Goal: Transaction & Acquisition: Download file/media

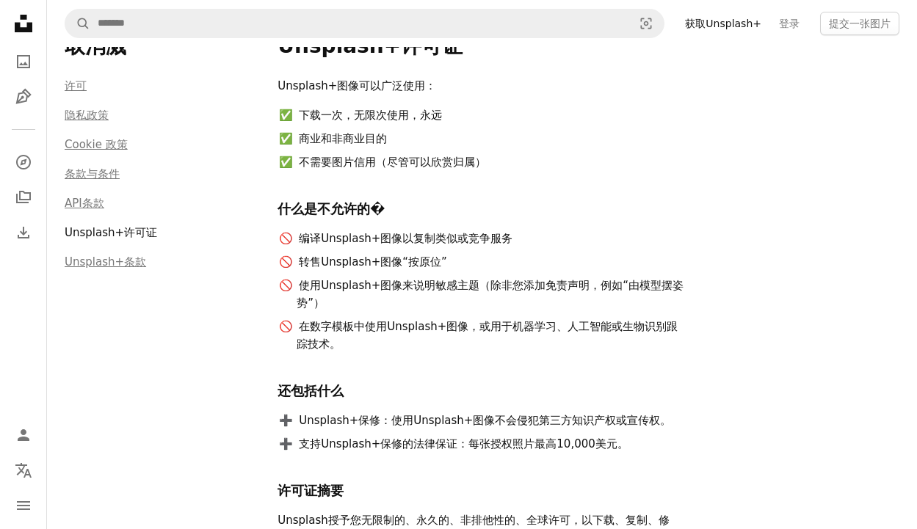
scroll to position [58, 0]
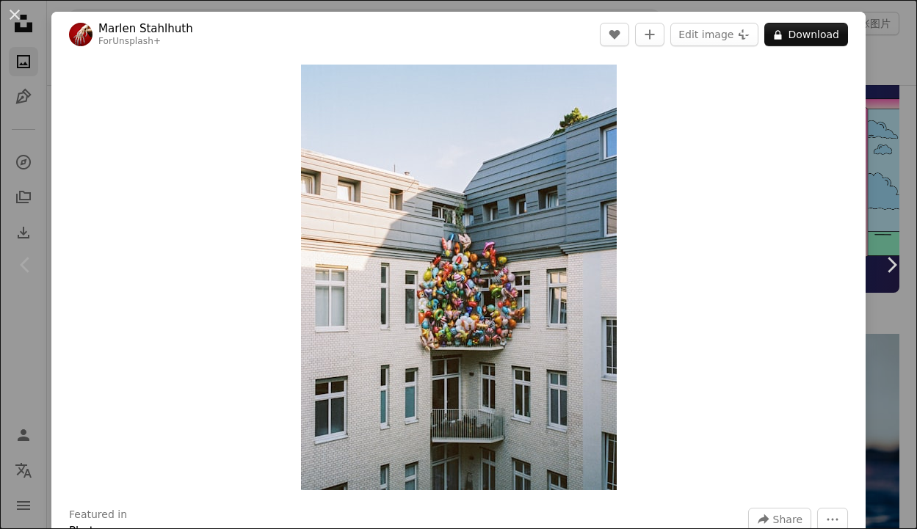
scroll to position [442, 0]
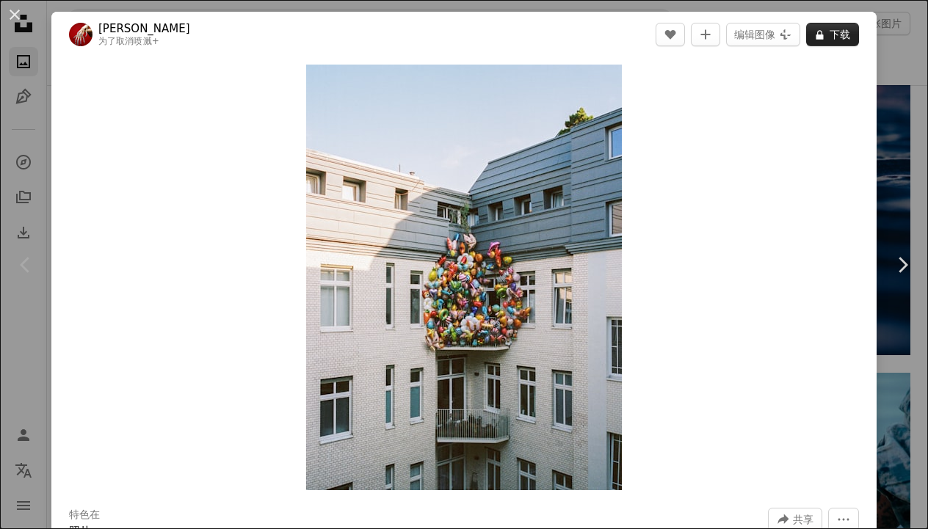
click at [806, 35] on button "A lock 下载" at bounding box center [832, 34] width 53 height 23
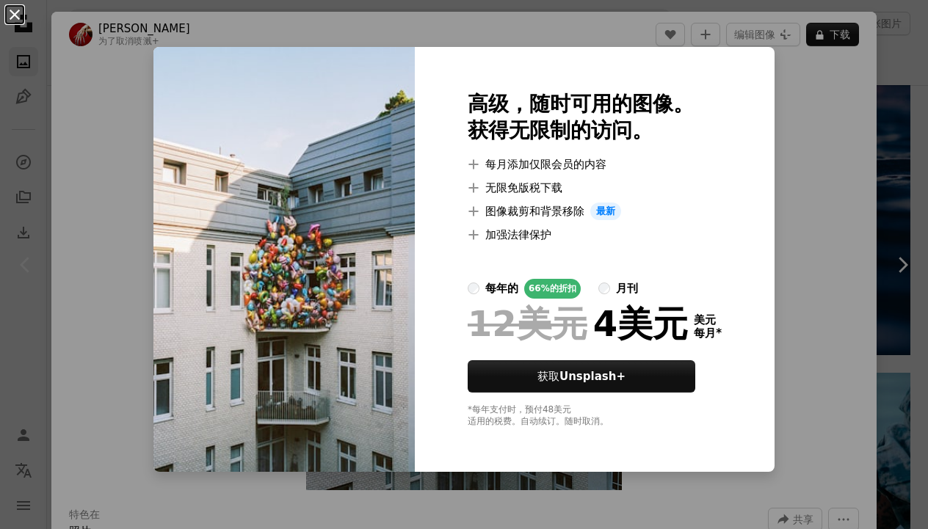
click at [18, 16] on button "An X shape" at bounding box center [15, 15] width 18 height 18
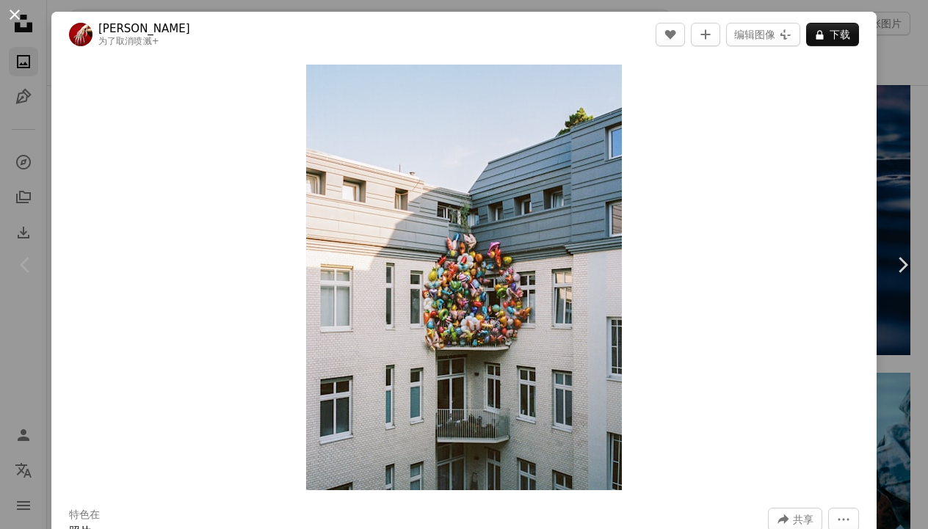
click at [13, 13] on button "An X shape" at bounding box center [15, 15] width 18 height 18
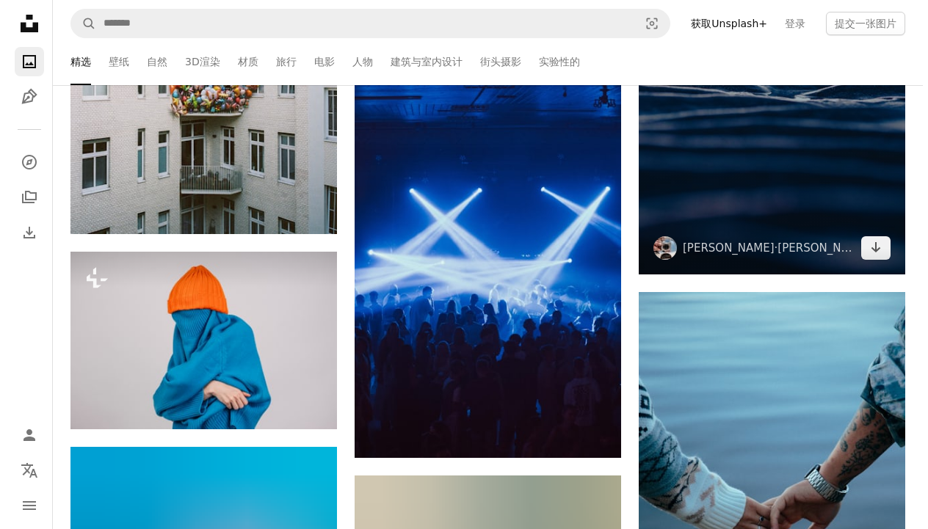
scroll to position [518, 0]
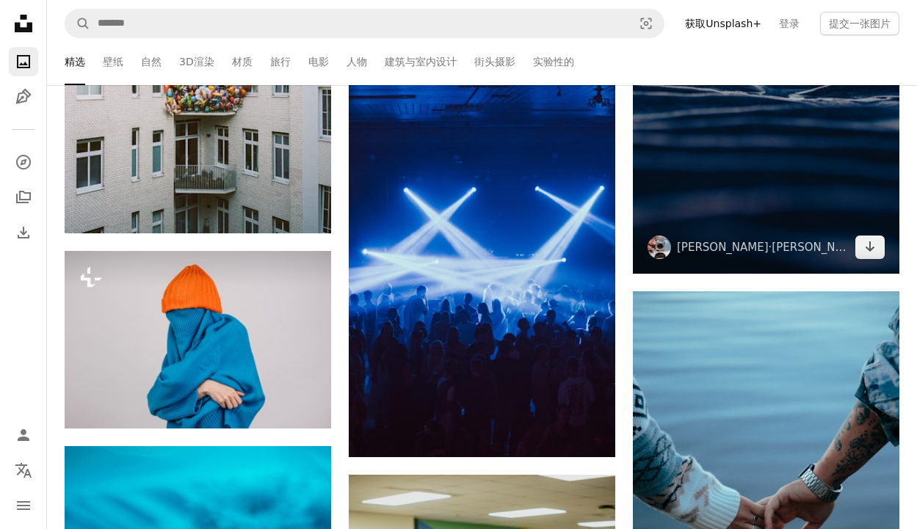
click at [782, 197] on img at bounding box center [766, 74] width 266 height 400
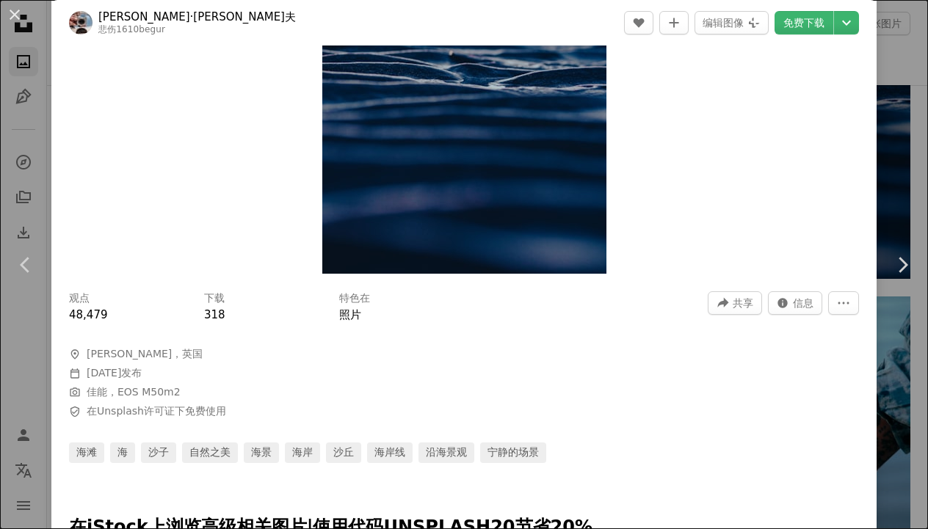
scroll to position [216, 0]
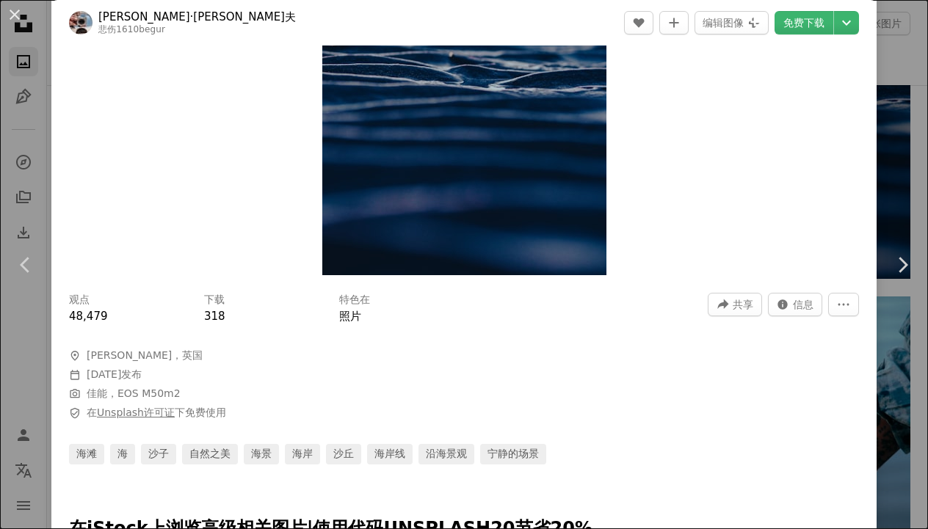
click at [135, 411] on link "Unsplash许可证" at bounding box center [136, 413] width 78 height 12
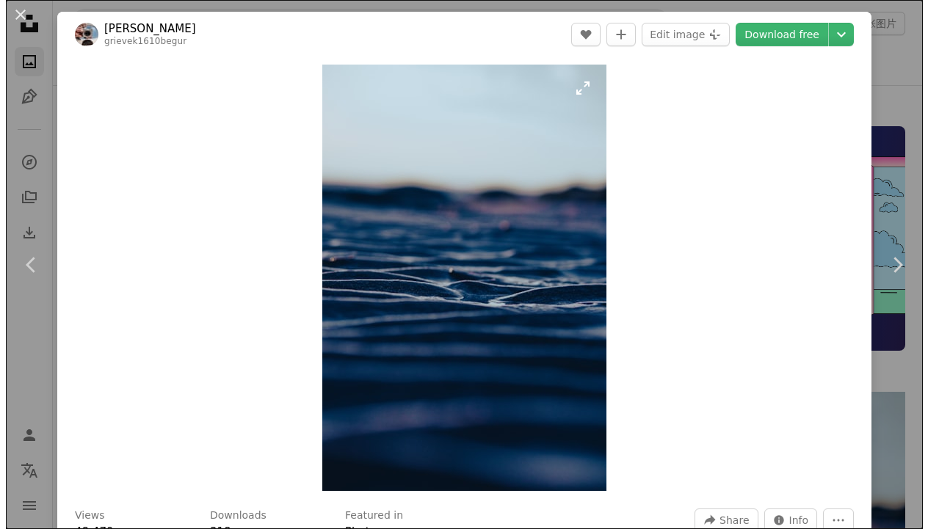
scroll to position [518, 0]
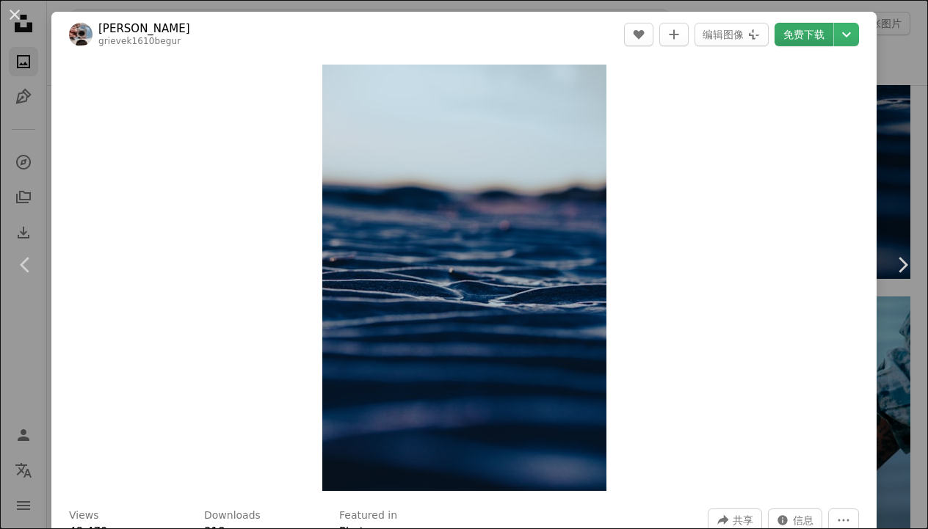
click at [782, 32] on link "免费下载" at bounding box center [803, 34] width 59 height 23
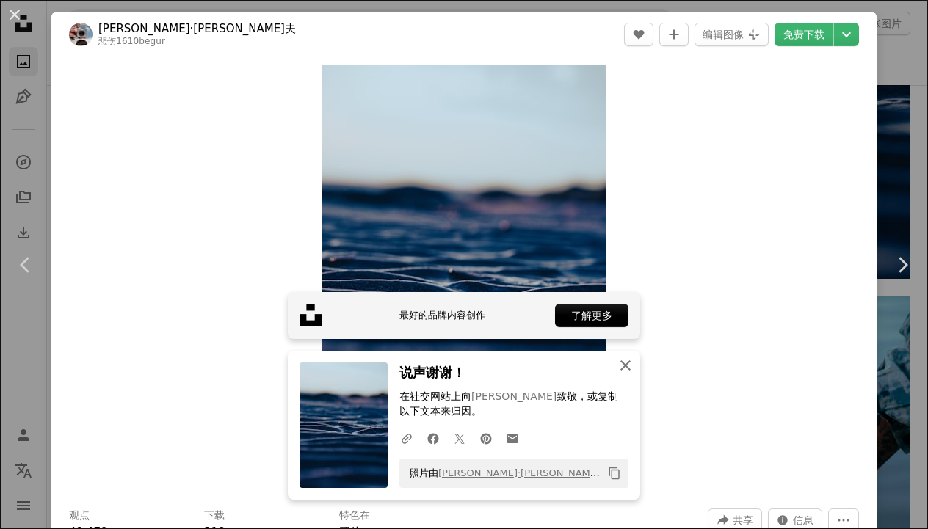
click at [626, 364] on icon "An X shape" at bounding box center [626, 366] width 18 height 18
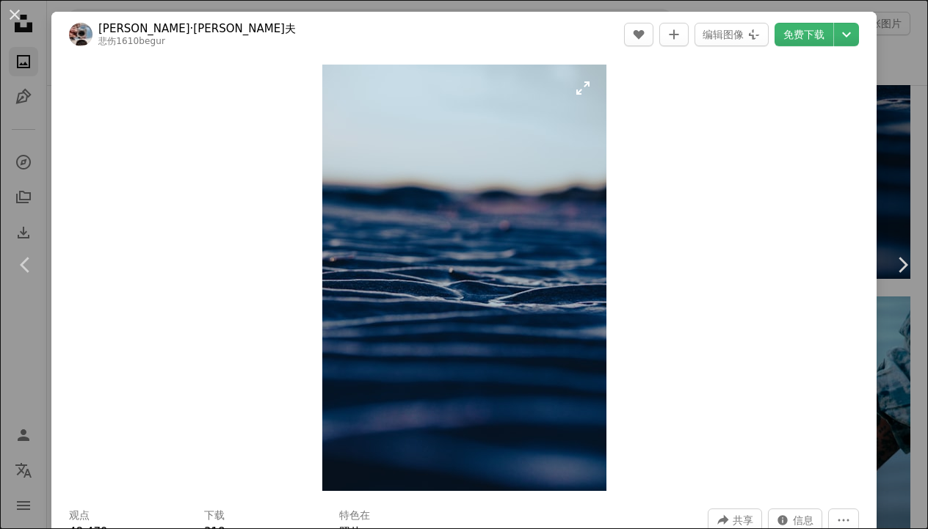
click at [471, 208] on img "放大这张图片" at bounding box center [464, 278] width 284 height 426
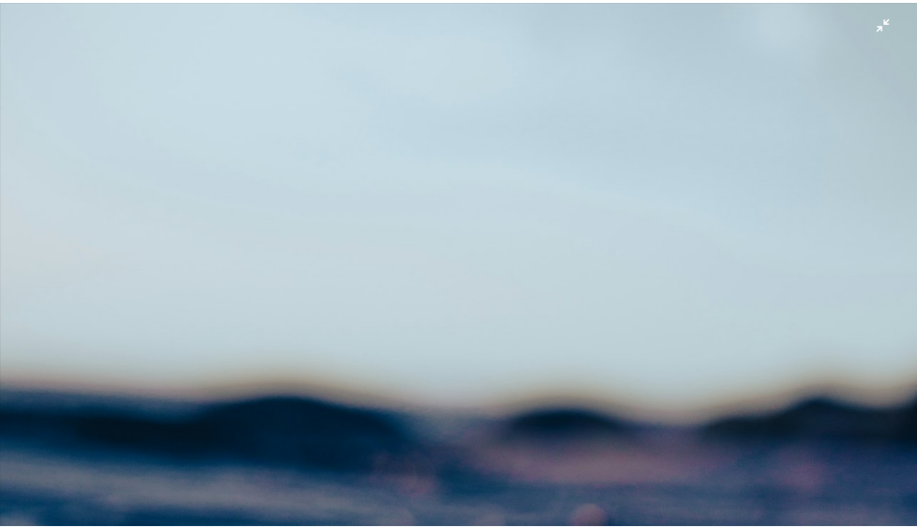
scroll to position [0, 0]
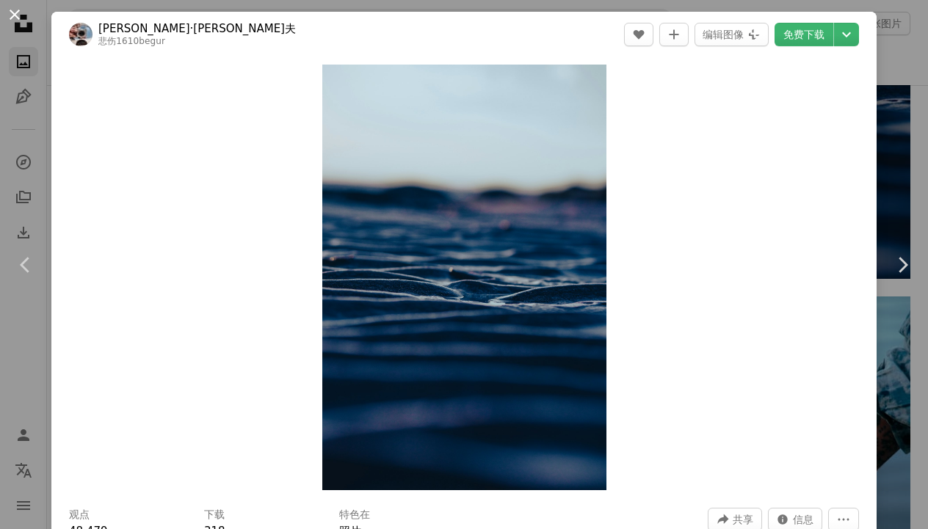
click at [14, 16] on button "An X shape" at bounding box center [15, 15] width 18 height 18
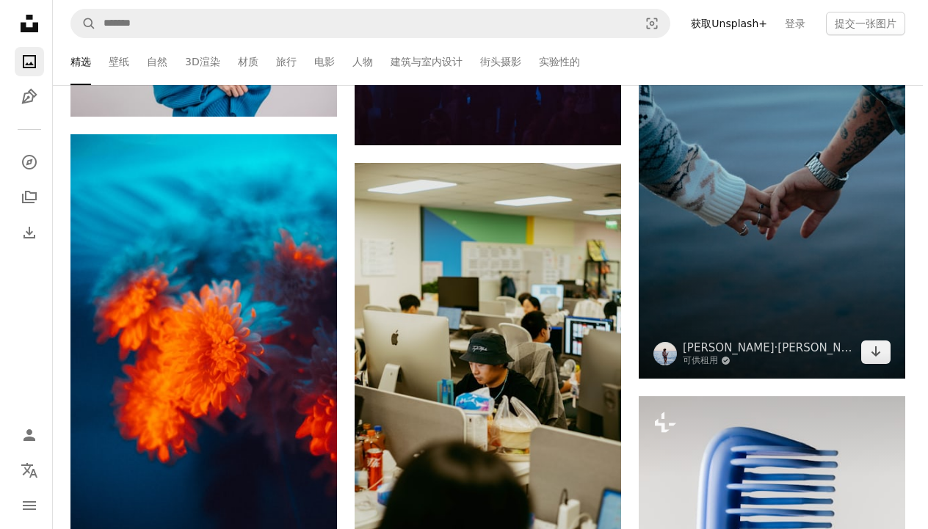
scroll to position [818, 0]
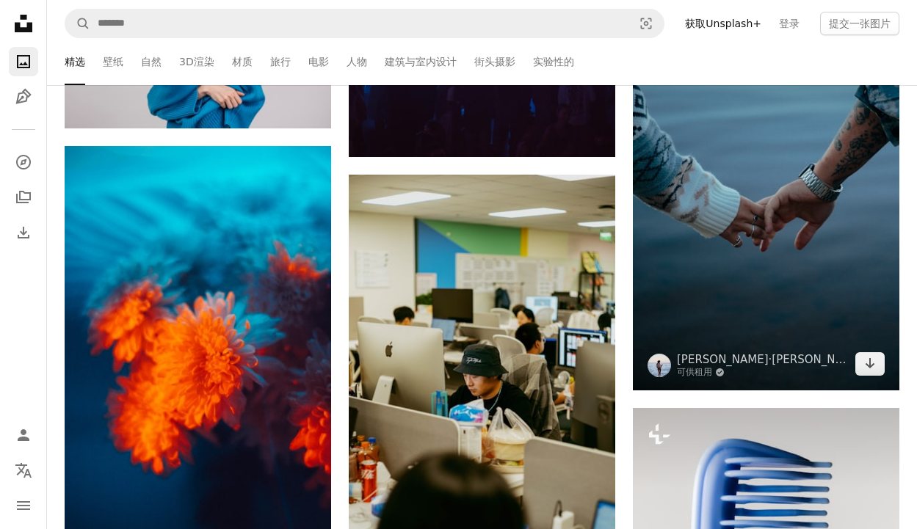
click at [788, 182] on img at bounding box center [766, 191] width 266 height 400
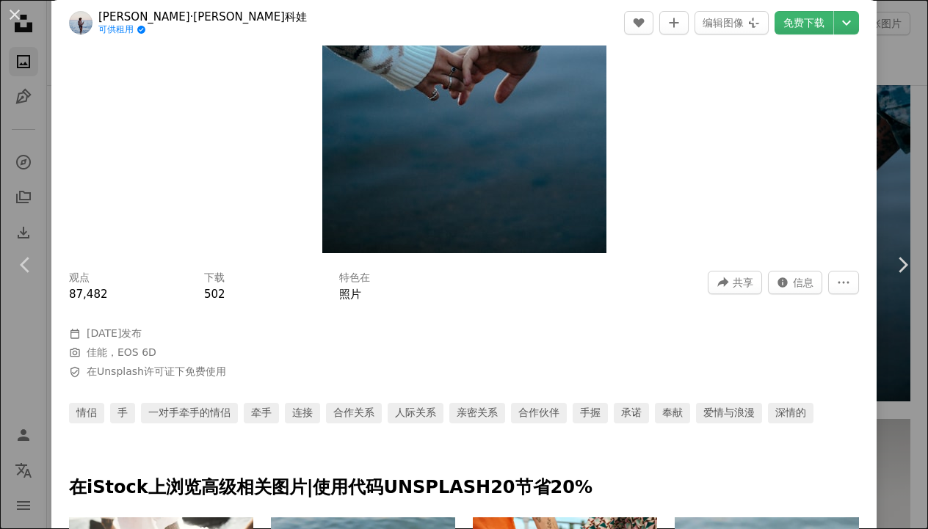
scroll to position [230, 0]
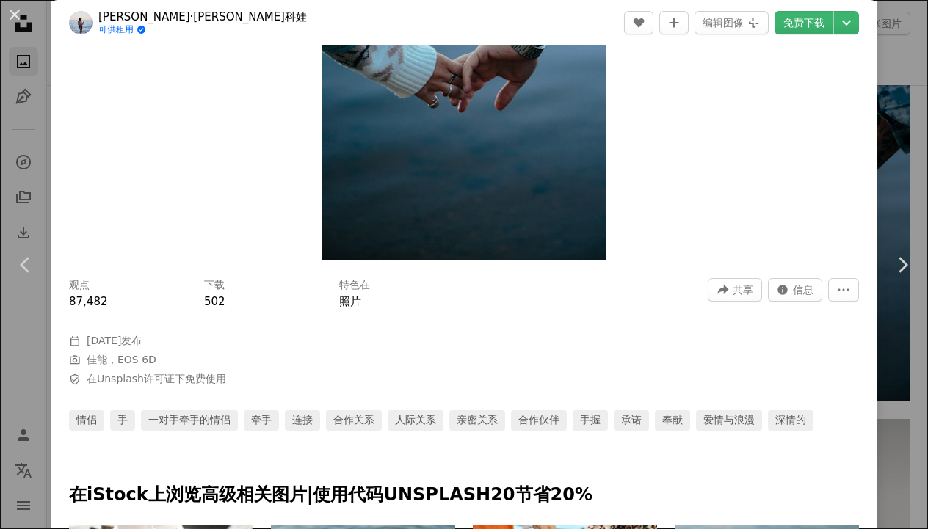
click at [117, 32] on link "可供租用 A checkmark inside of a circle" at bounding box center [202, 30] width 208 height 12
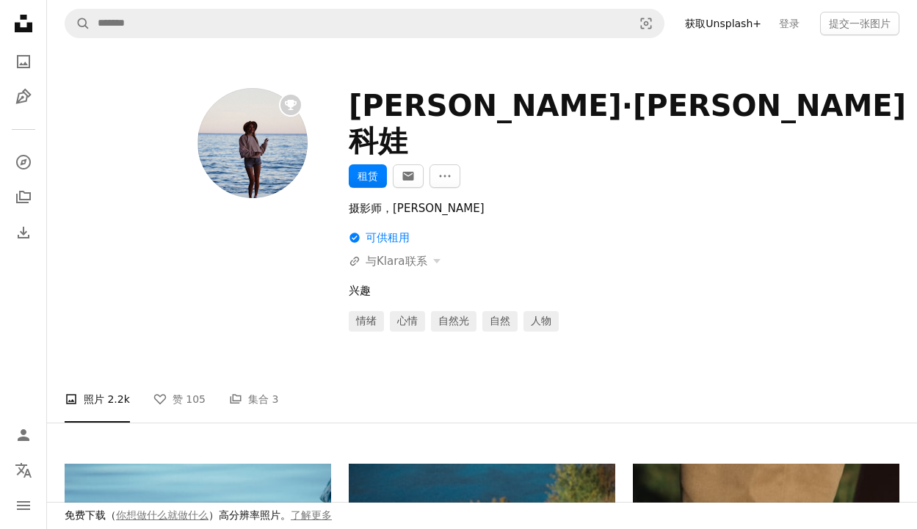
click at [263, 181] on img at bounding box center [252, 143] width 110 height 110
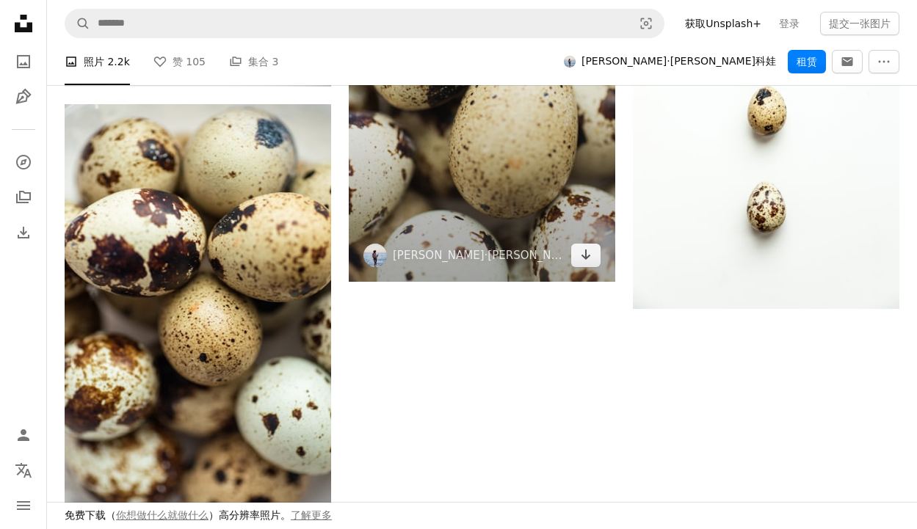
scroll to position [2642, 0]
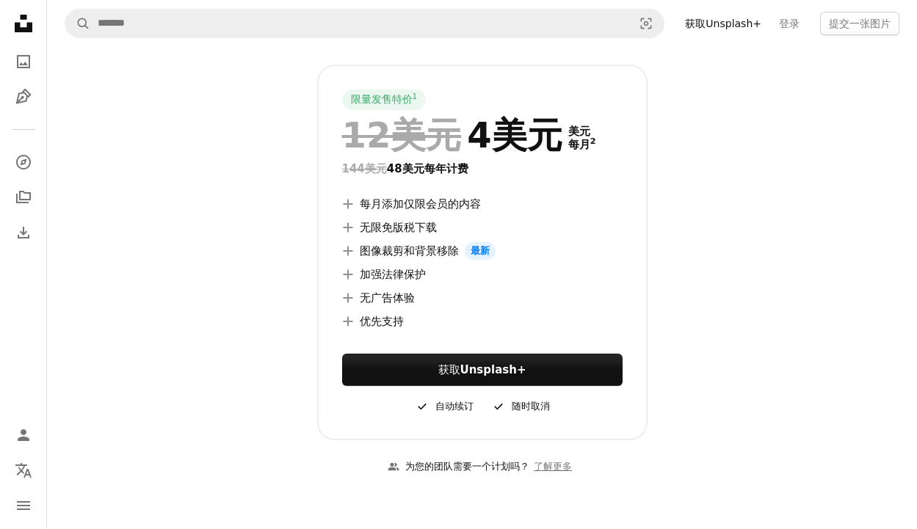
scroll to position [219, 0]
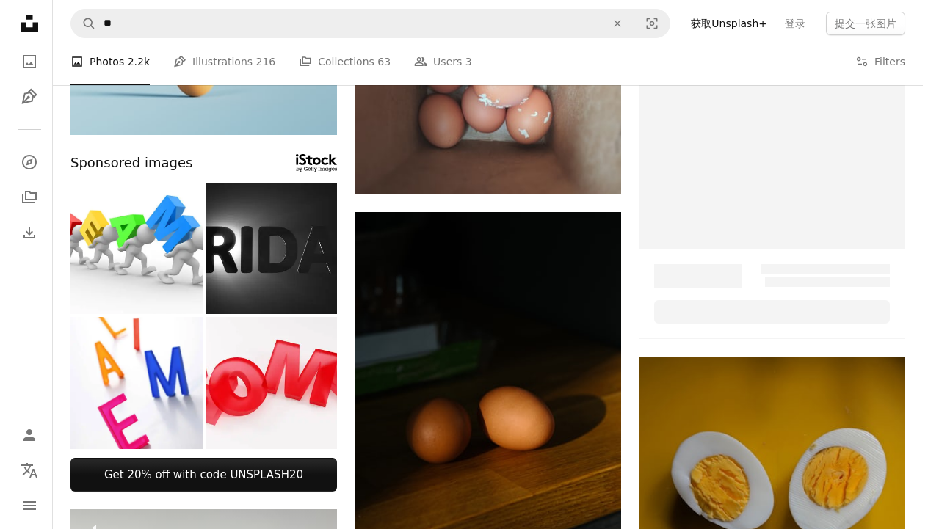
scroll to position [504, 0]
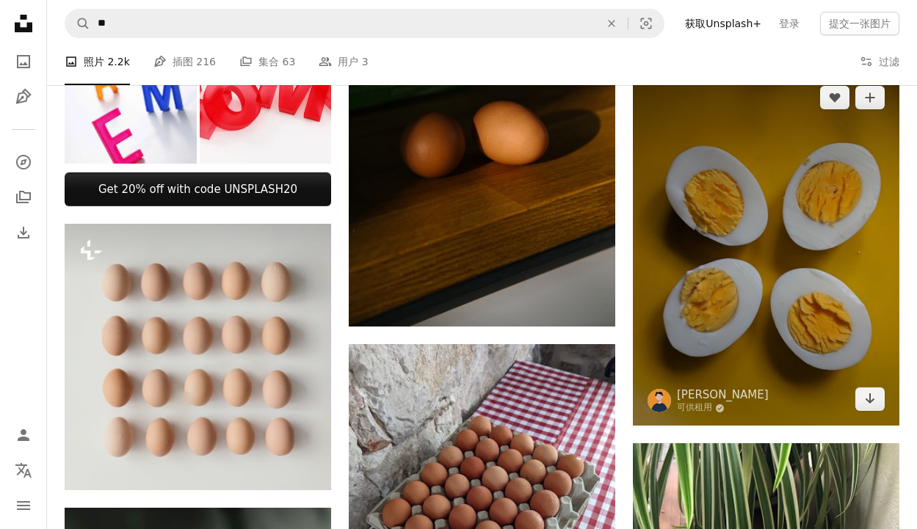
click at [784, 255] on img at bounding box center [766, 248] width 266 height 355
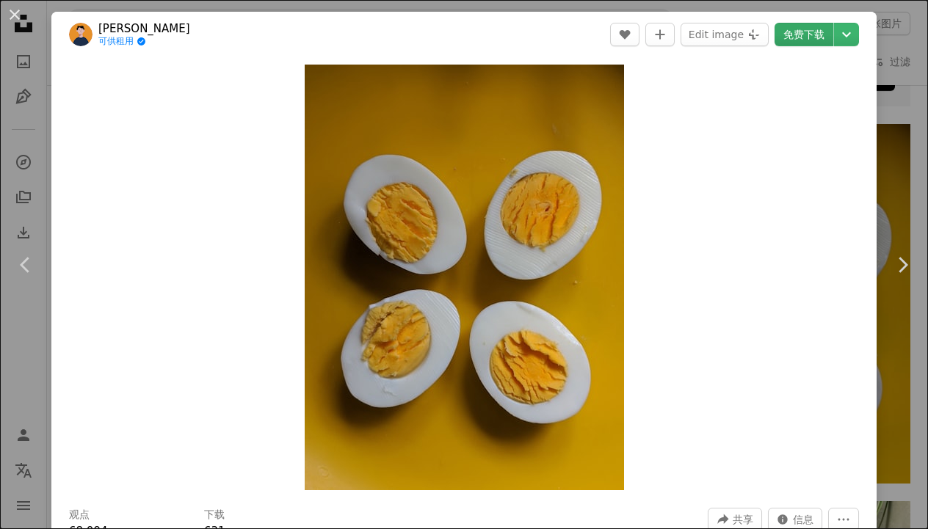
click at [774, 40] on link "免费下载" at bounding box center [803, 34] width 59 height 23
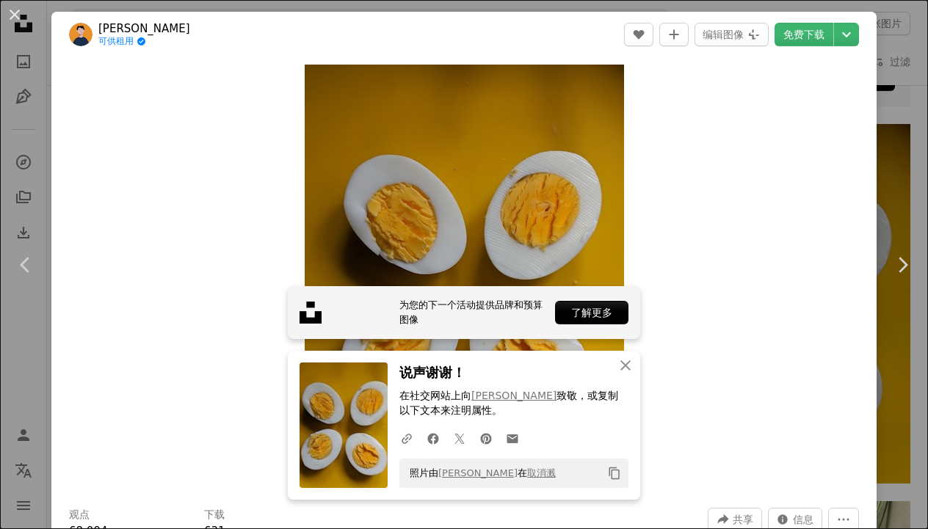
click at [616, 471] on icon "Copy content" at bounding box center [614, 473] width 13 height 13
click at [625, 368] on icon "button" at bounding box center [625, 365] width 10 height 10
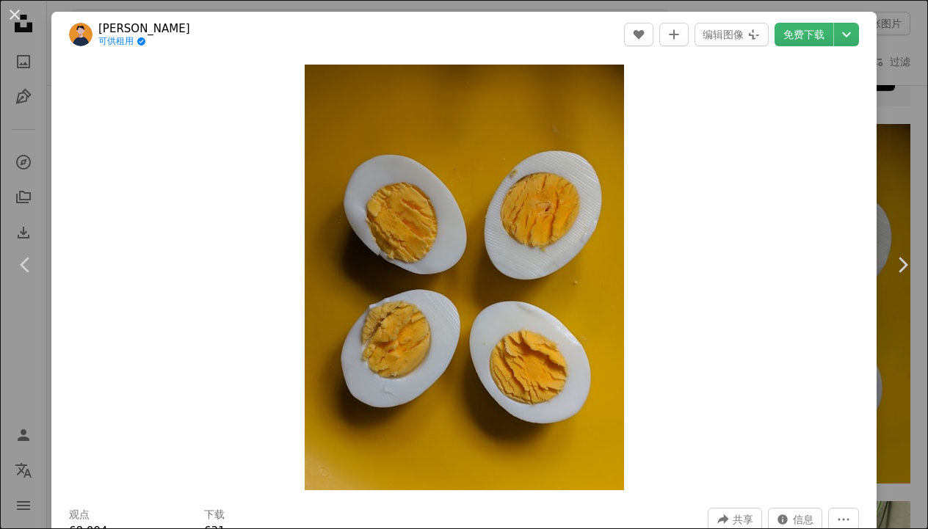
click at [653, 237] on div "Zoom in" at bounding box center [463, 277] width 825 height 440
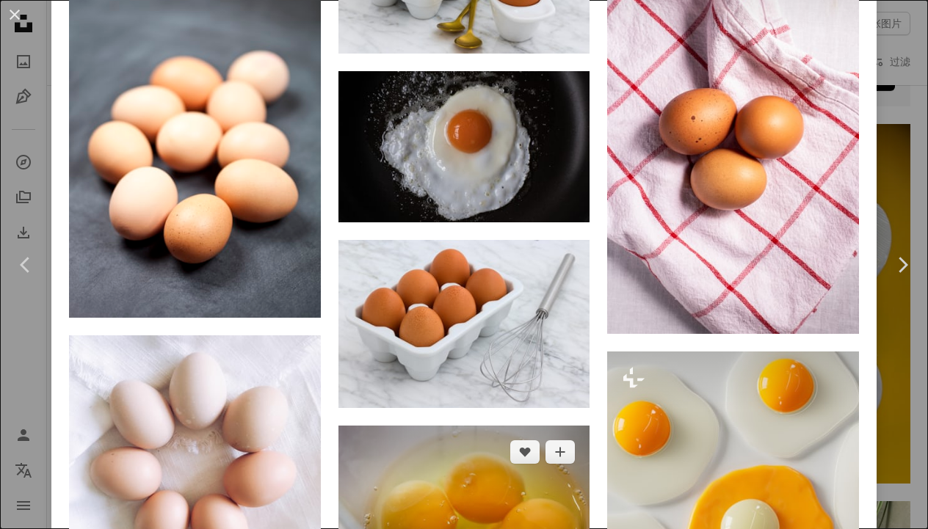
scroll to position [2017, 0]
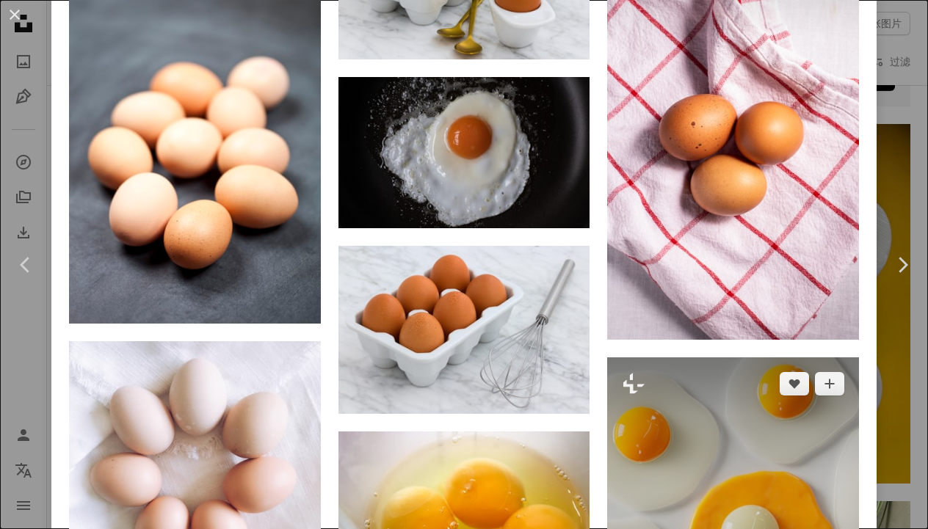
click at [681, 426] on img at bounding box center [733, 504] width 252 height 295
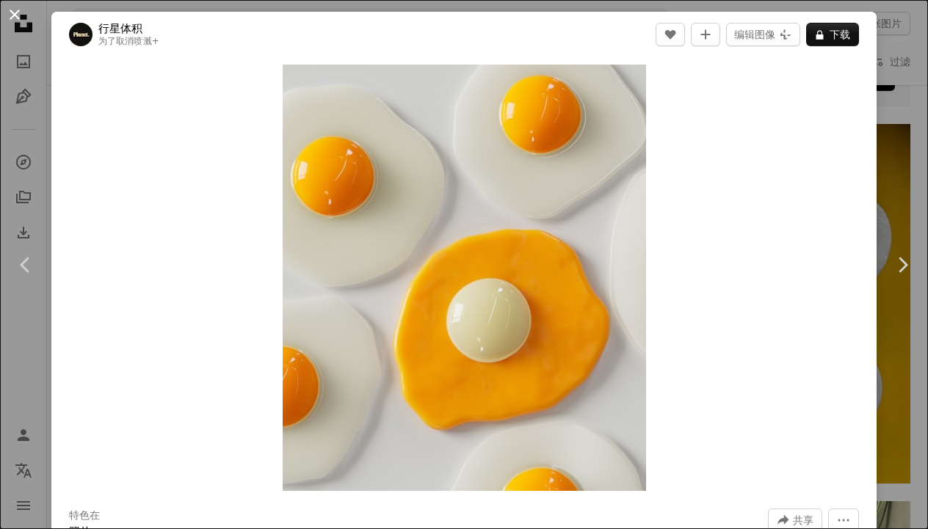
click at [15, 16] on button "An X shape" at bounding box center [15, 15] width 18 height 18
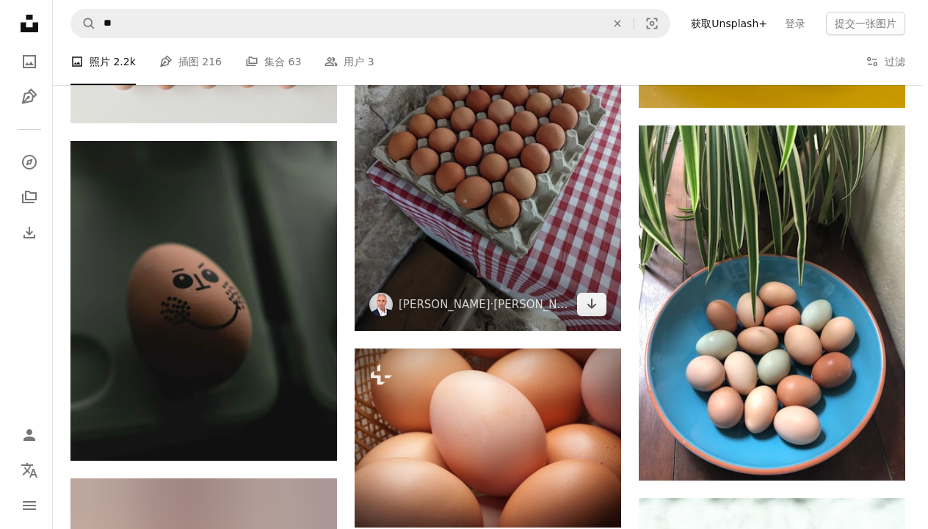
scroll to position [882, 0]
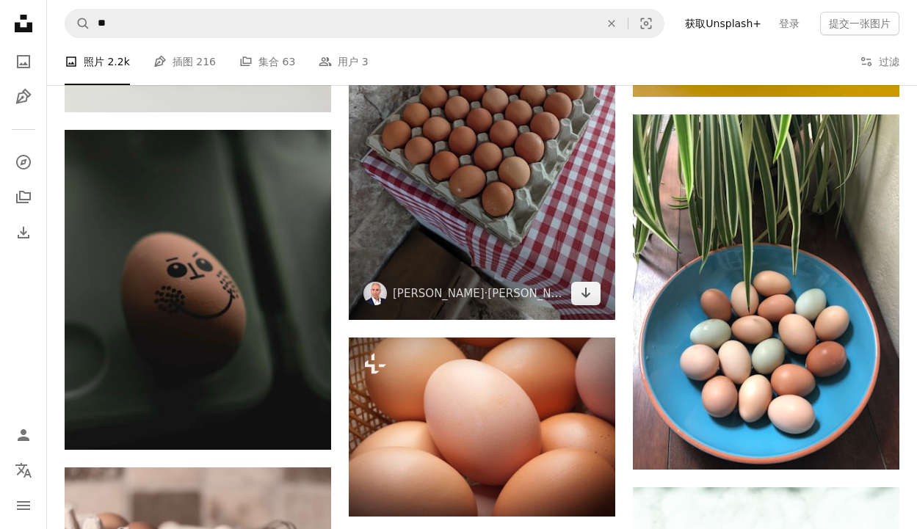
click at [498, 241] on img at bounding box center [482, 143] width 266 height 354
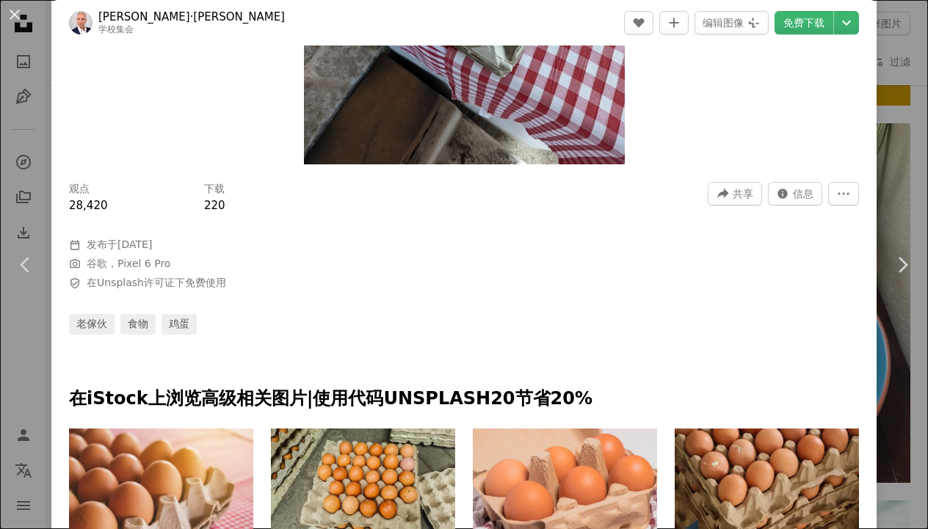
scroll to position [328, 0]
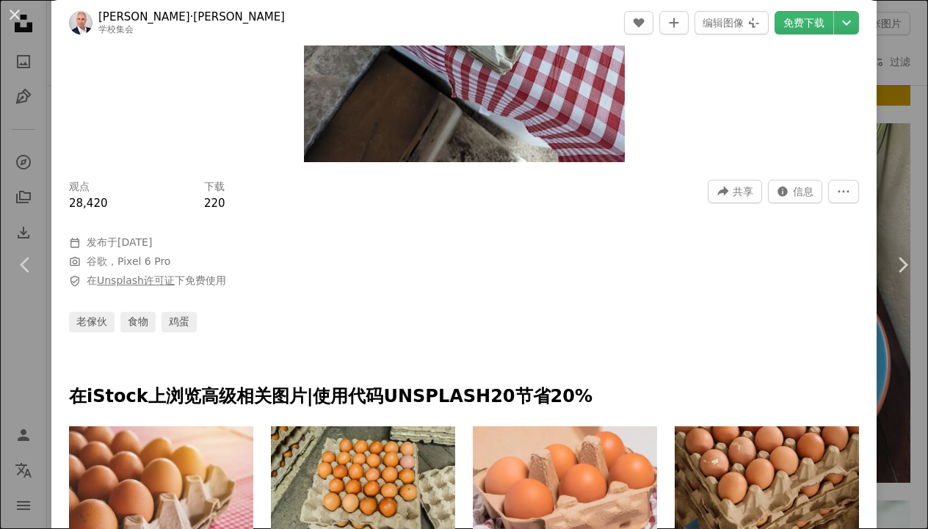
click at [115, 282] on link "Unsplash许可证" at bounding box center [136, 281] width 78 height 12
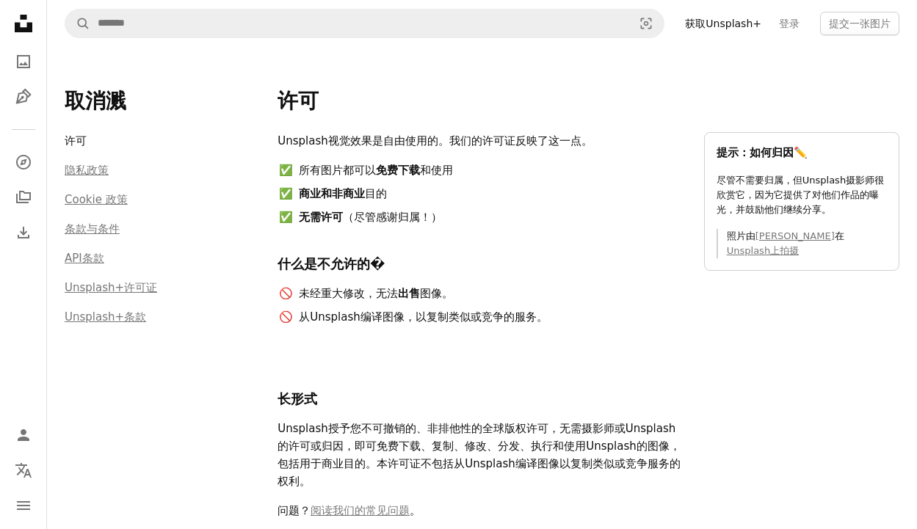
click at [70, 140] on li "许可" at bounding box center [162, 143] width 195 height 23
click at [129, 291] on link "Unsplash+许可证" at bounding box center [111, 287] width 92 height 13
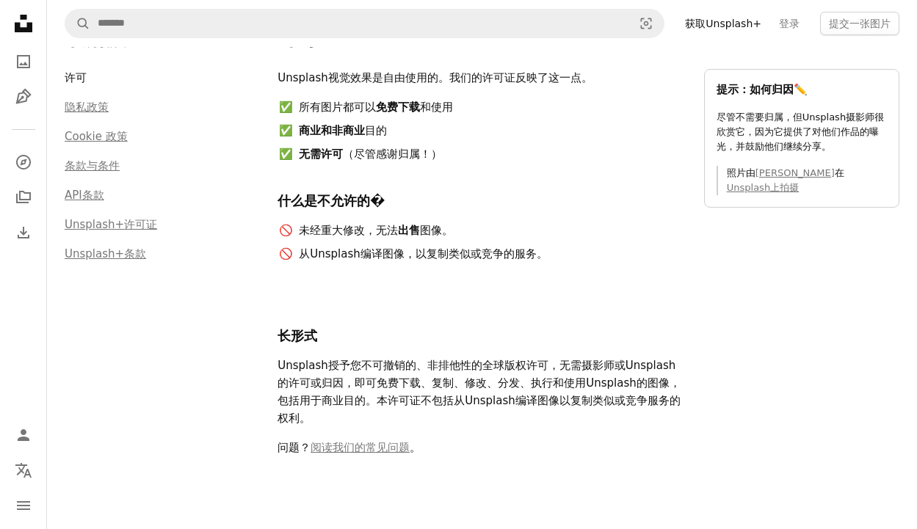
scroll to position [67, 0]
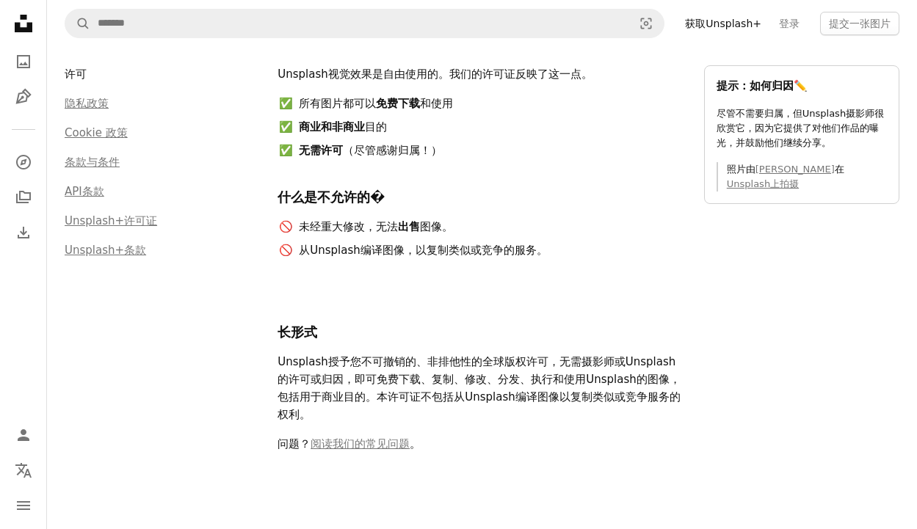
click at [187, 344] on div "取消溅 许可 隐私政策 Cookie 政策 条款与条件 API条款 Unsplash+许可证 Unsplash+条款" at bounding box center [162, 242] width 195 height 443
drag, startPoint x: 753, startPoint y: 182, endPoint x: 730, endPoint y: 172, distance: 25.4
click at [730, 172] on p "照片由 [PERSON_NAME] 在 Unsplash上拍摄" at bounding box center [807, 176] width 160 height 29
click at [97, 253] on link "Unsplash+条款" at bounding box center [105, 250] width 81 height 13
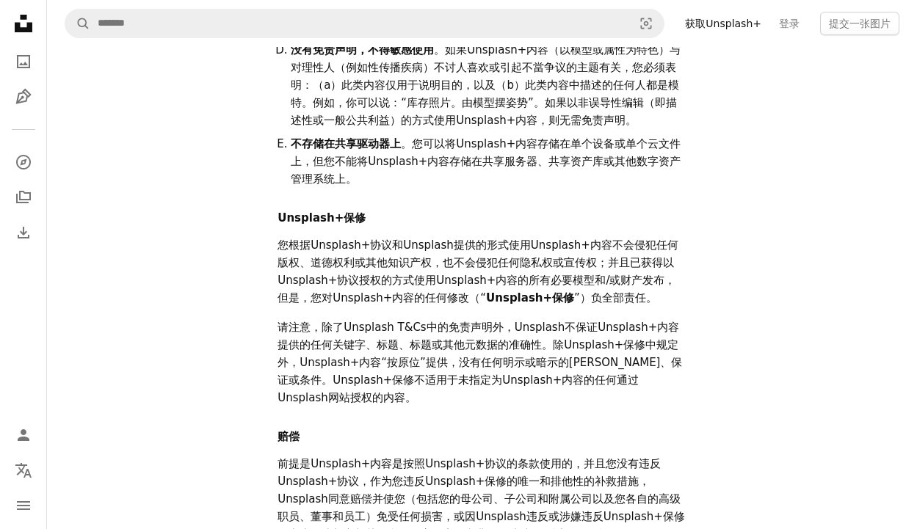
scroll to position [982, 0]
